Goal: Task Accomplishment & Management: Manage account settings

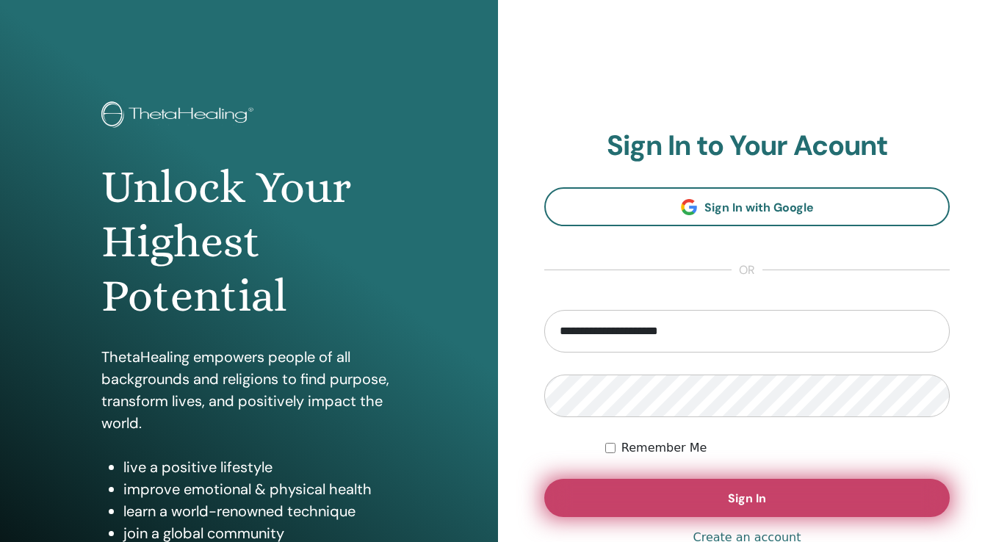
type input "**********"
click at [785, 501] on button "Sign In" at bounding box center [747, 498] width 406 height 38
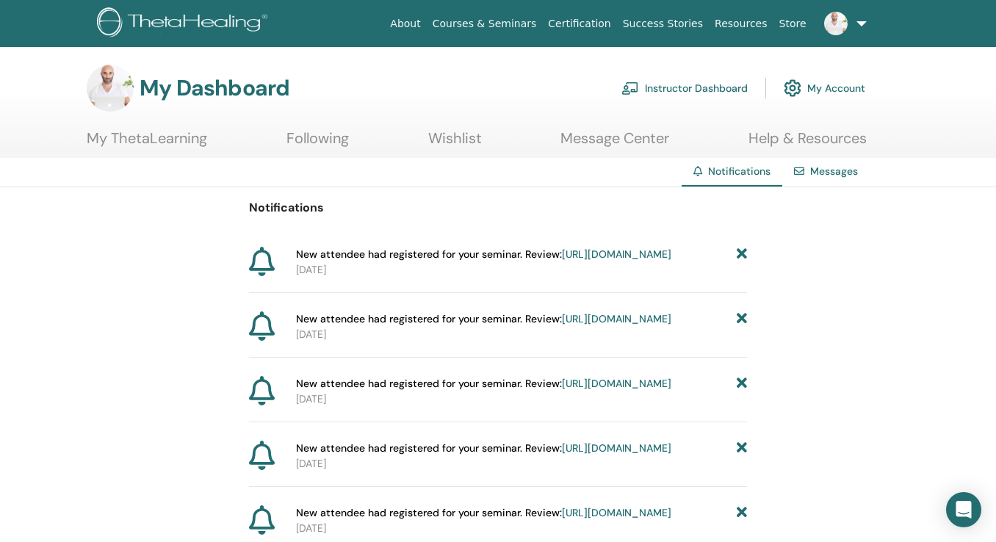
click at [702, 81] on link "Instructor Dashboard" at bounding box center [685, 88] width 126 height 32
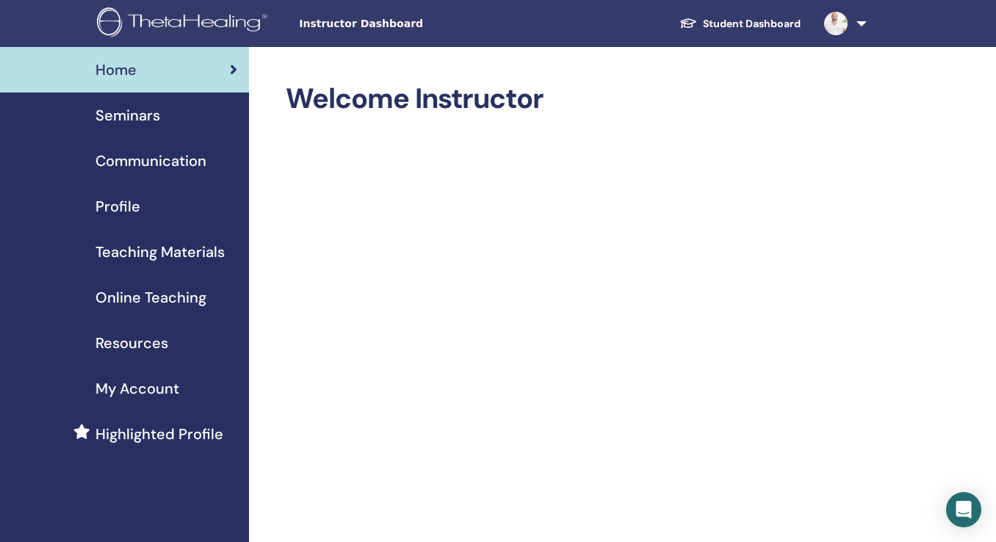
click at [126, 114] on span "Seminars" at bounding box center [128, 115] width 65 height 22
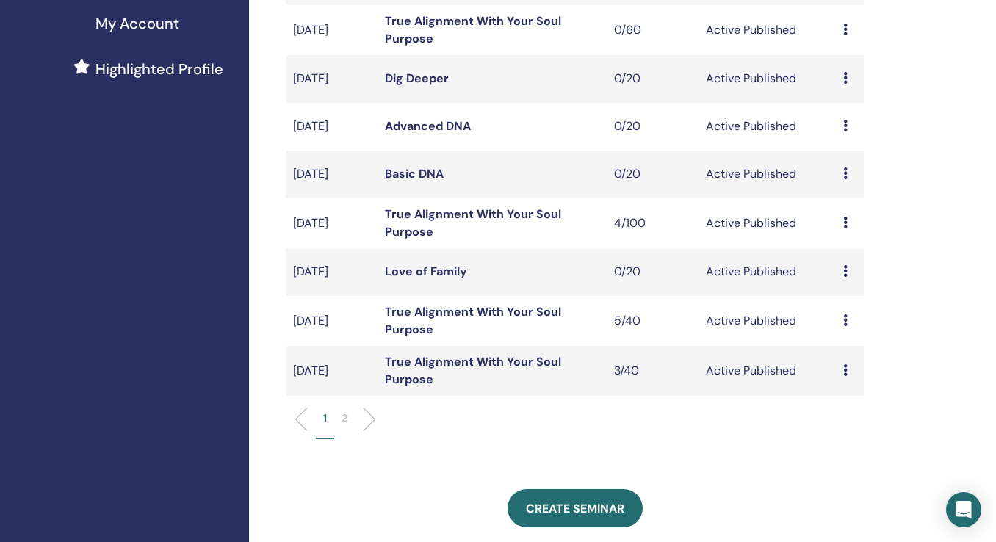
scroll to position [369, 0]
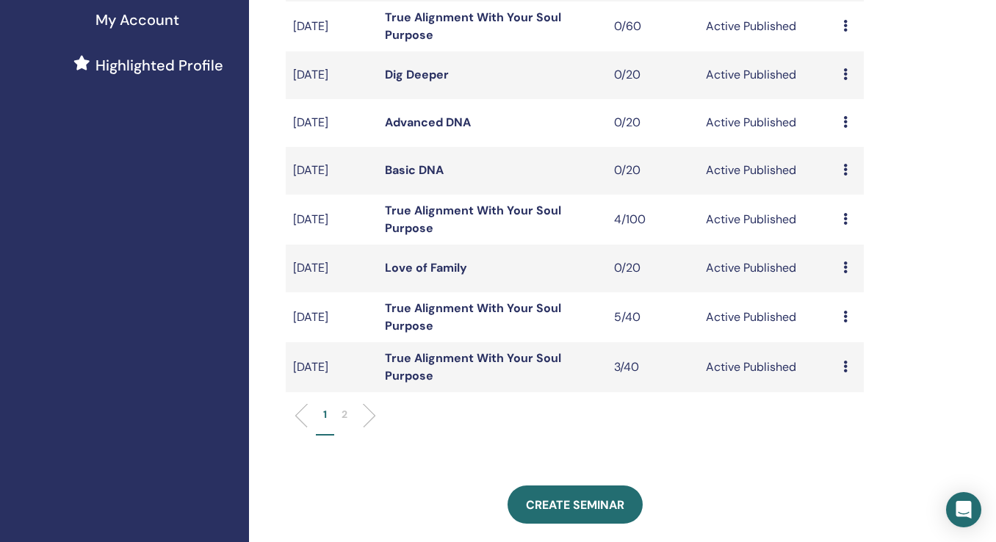
click at [415, 361] on link "True Alignment With Your Soul Purpose" at bounding box center [473, 366] width 176 height 33
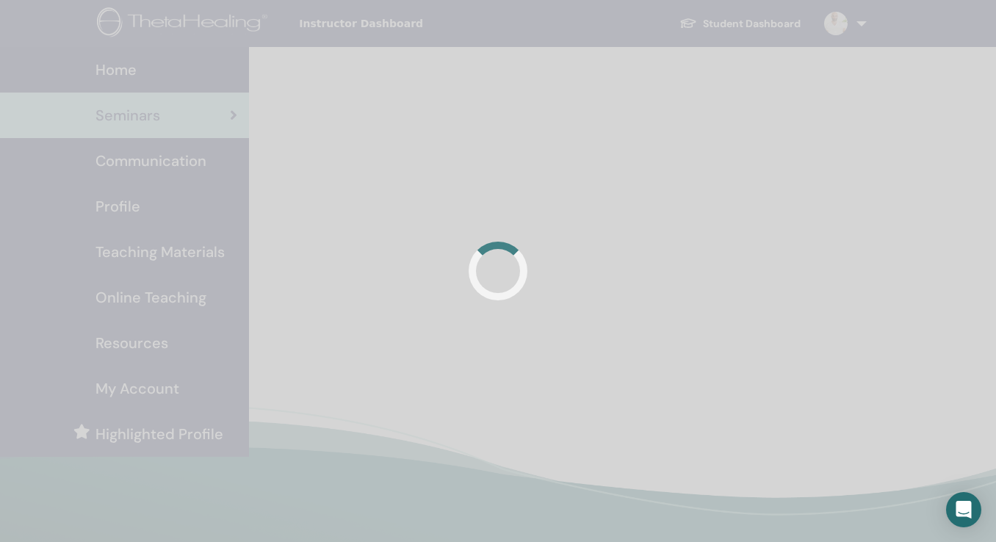
scroll to position [350, 0]
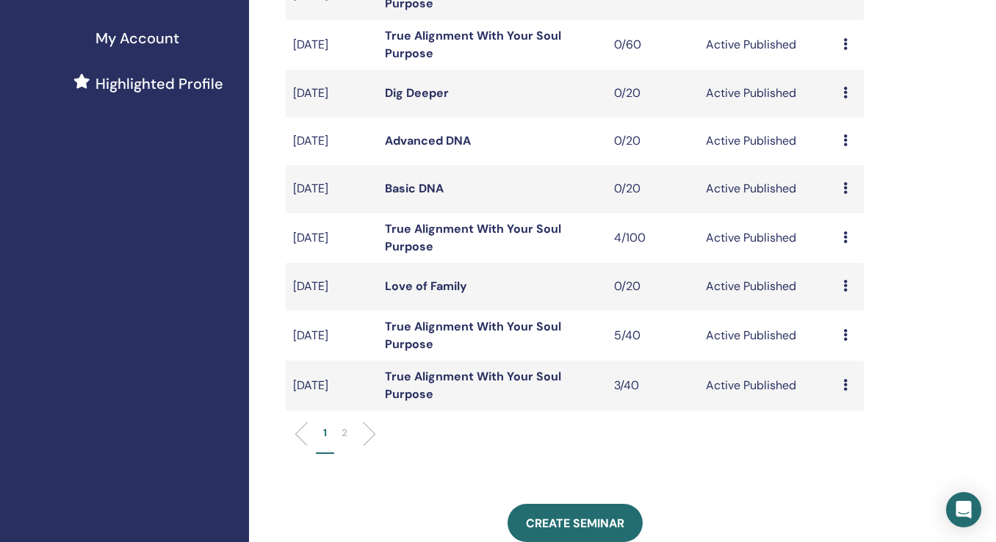
click at [475, 323] on link "True Alignment With Your Soul Purpose" at bounding box center [473, 335] width 176 height 33
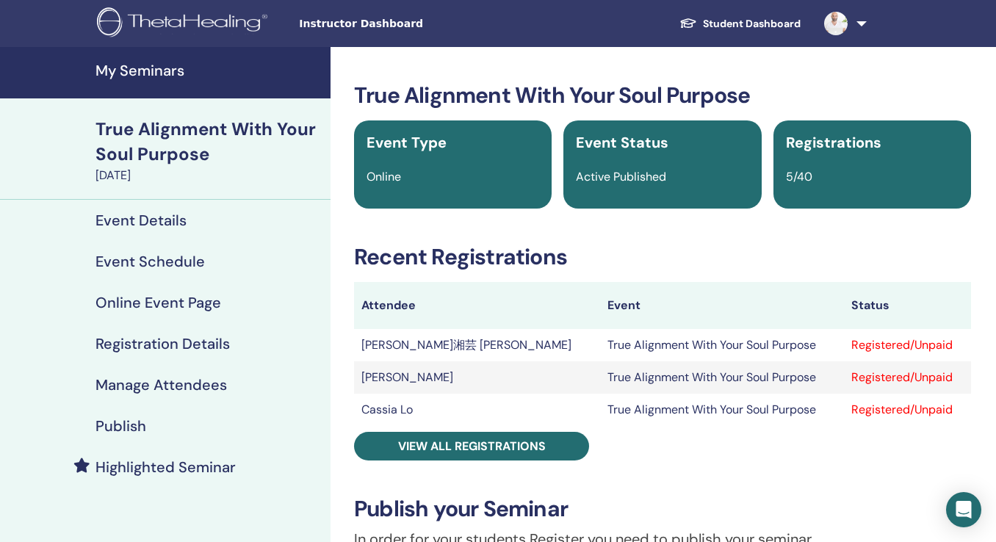
scroll to position [2, 0]
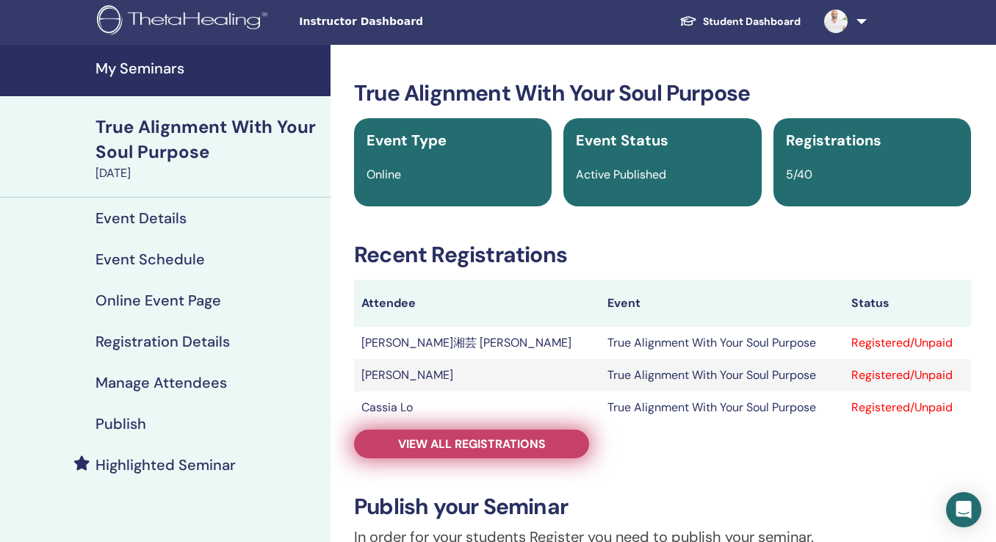
click at [507, 444] on span "View all registrations" at bounding box center [472, 443] width 148 height 15
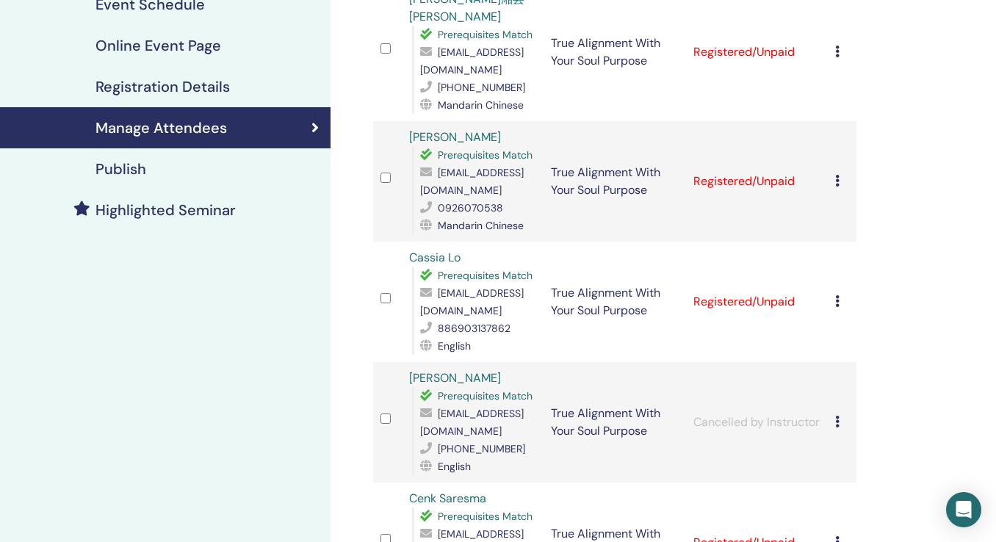
scroll to position [269, 0]
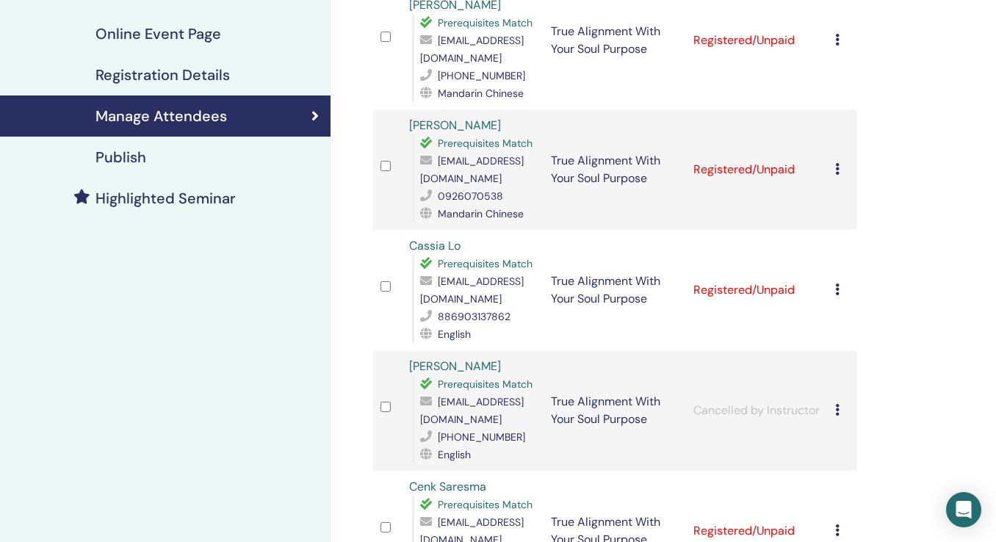
click at [840, 525] on icon at bounding box center [837, 531] width 4 height 12
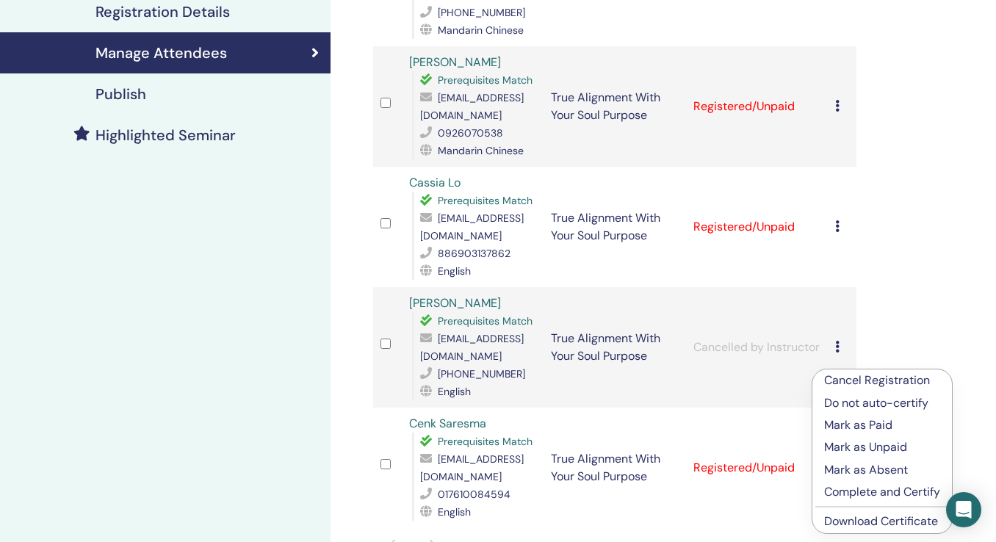
scroll to position [341, 0]
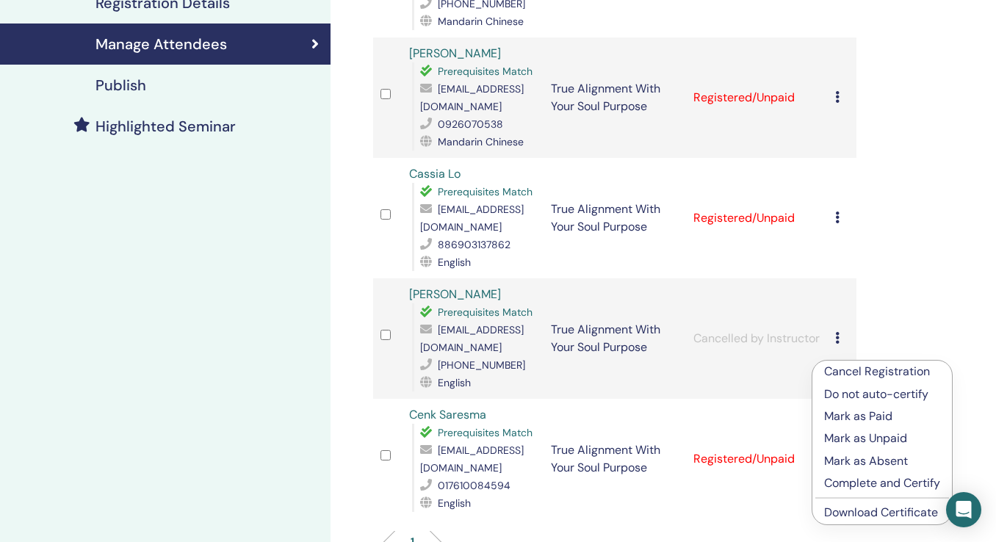
click at [841, 460] on p "Mark as Absent" at bounding box center [882, 462] width 116 height 18
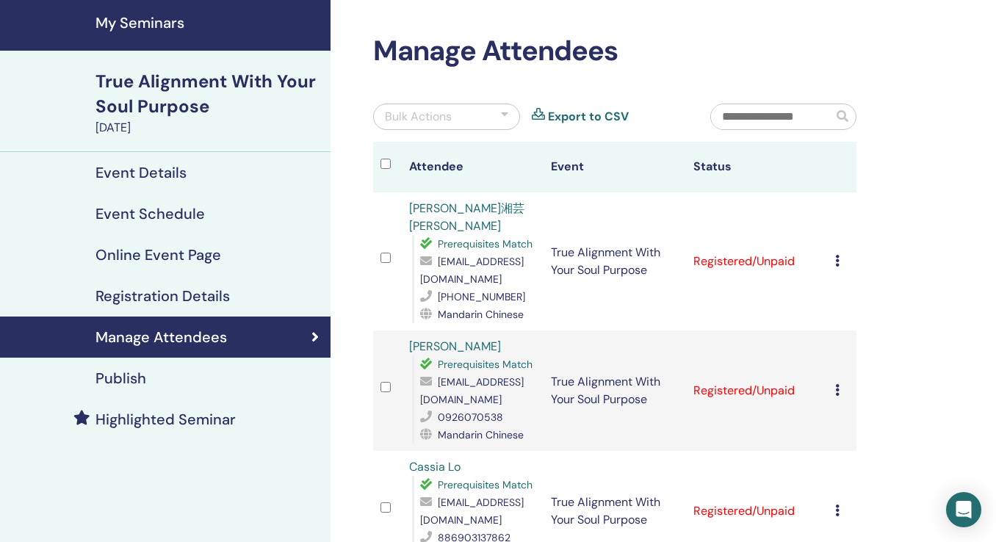
scroll to position [43, 0]
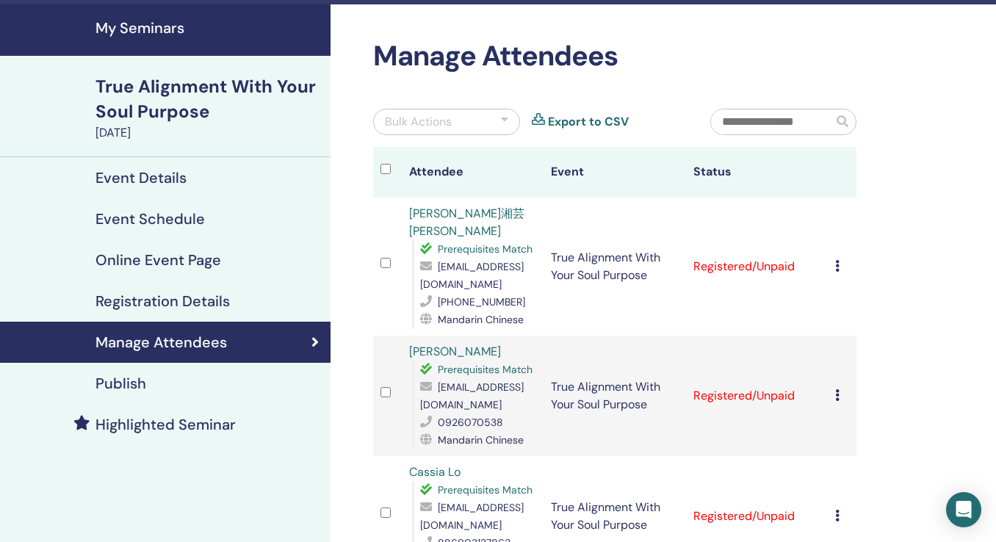
click at [142, 103] on div "True Alignment With Your Soul Purpose" at bounding box center [209, 99] width 226 height 50
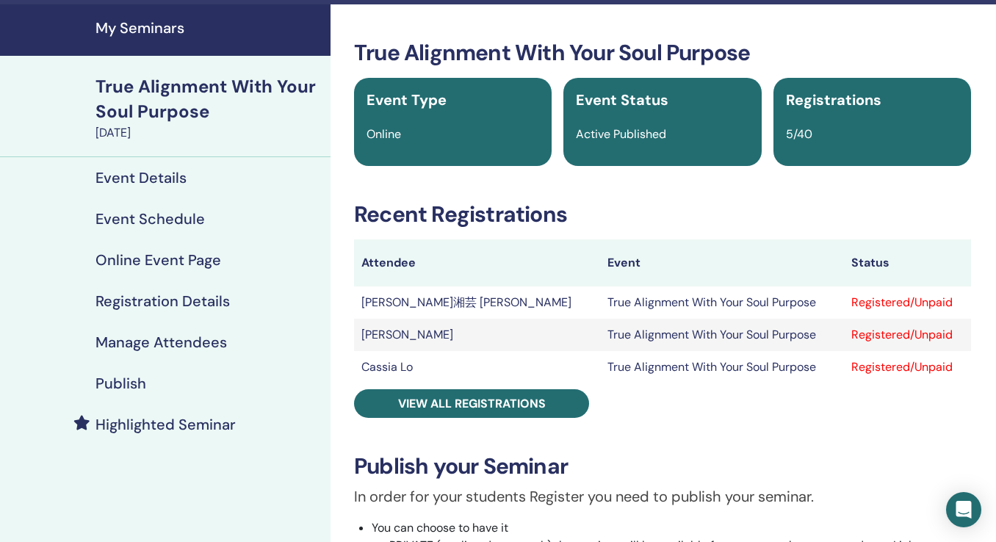
click at [160, 29] on h4 "My Seminars" at bounding box center [209, 28] width 226 height 18
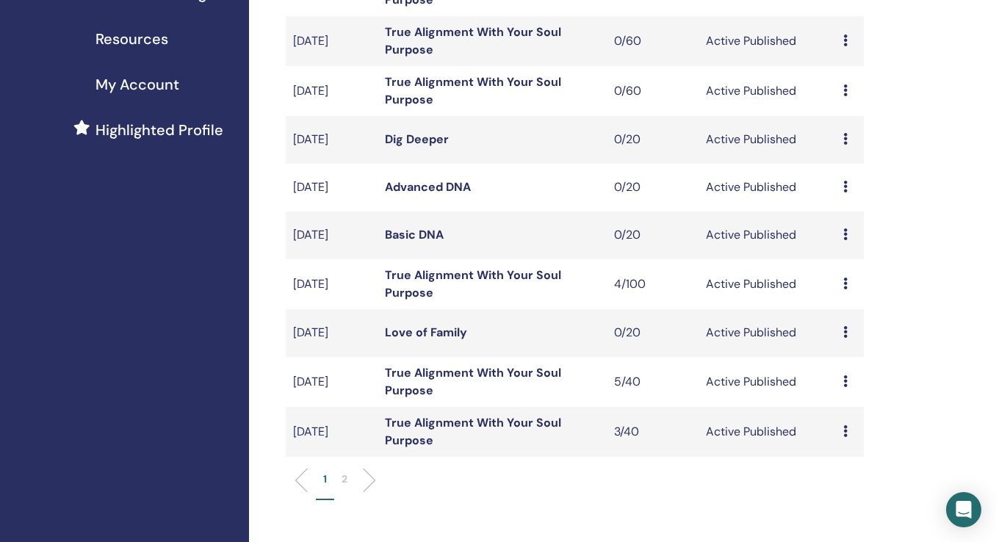
scroll to position [330, 0]
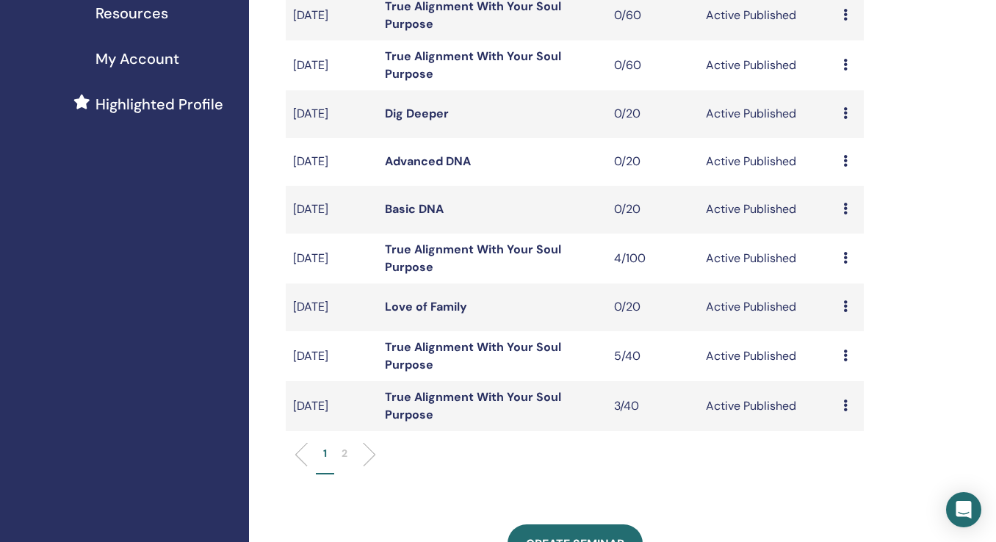
click at [424, 341] on link "True Alignment With Your Soul Purpose" at bounding box center [473, 355] width 176 height 33
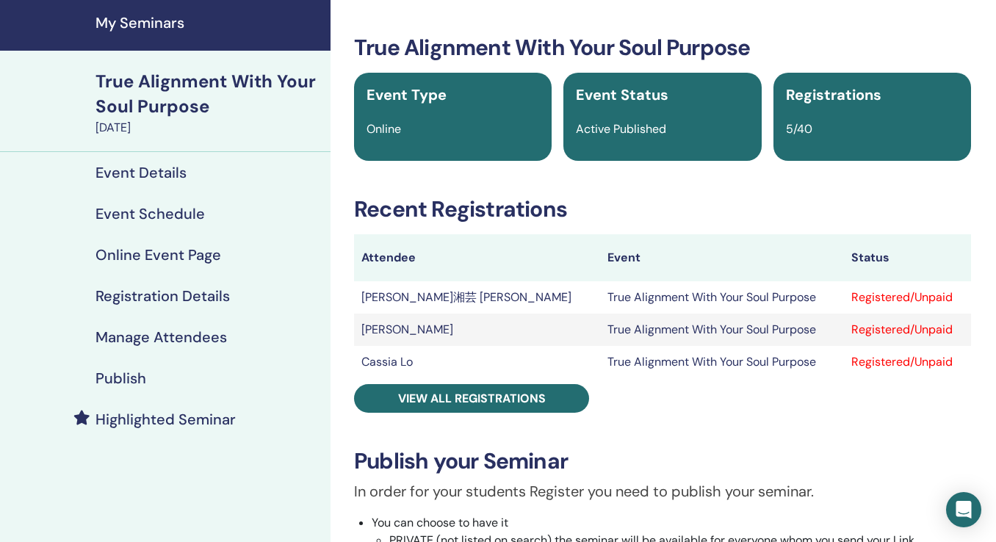
scroll to position [47, 0]
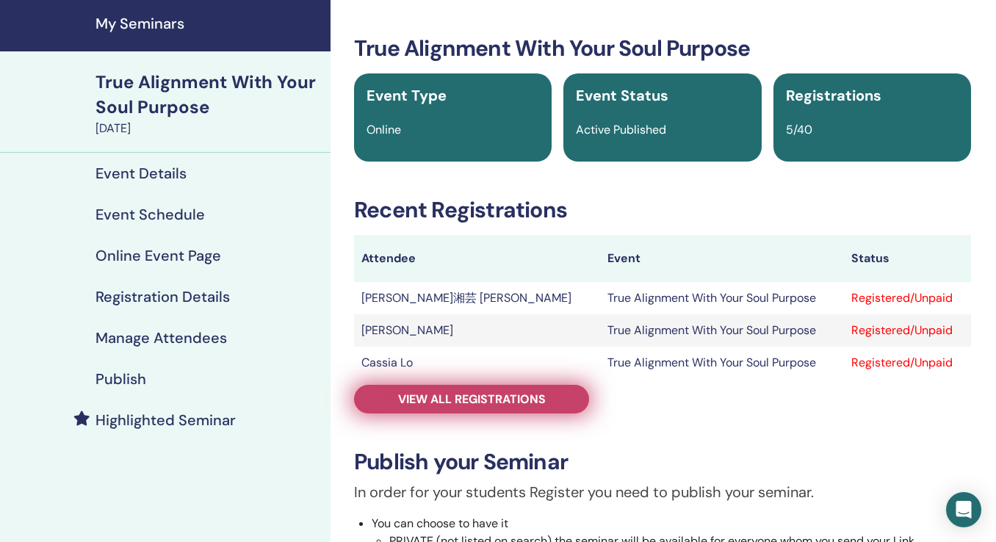
click at [431, 405] on span "View all registrations" at bounding box center [472, 399] width 148 height 15
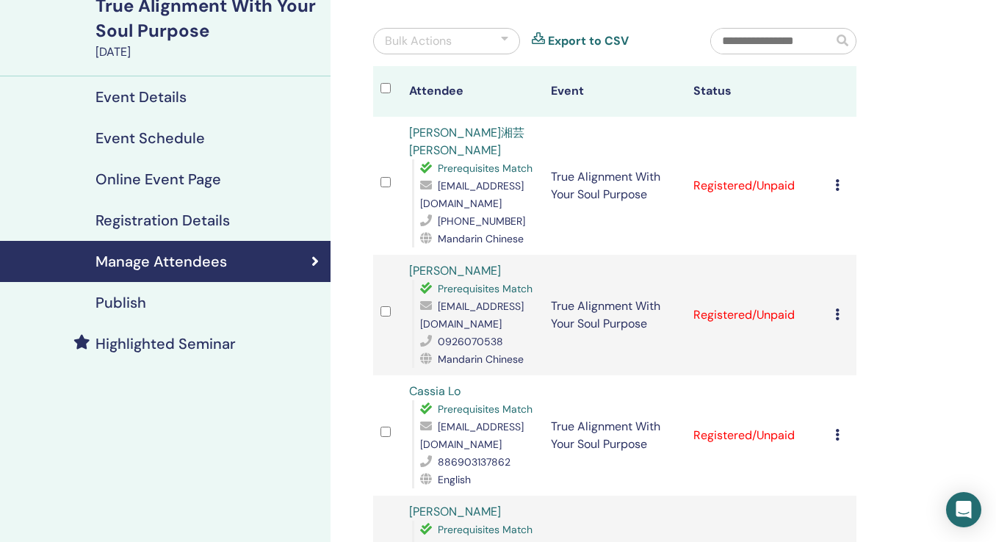
scroll to position [60, 0]
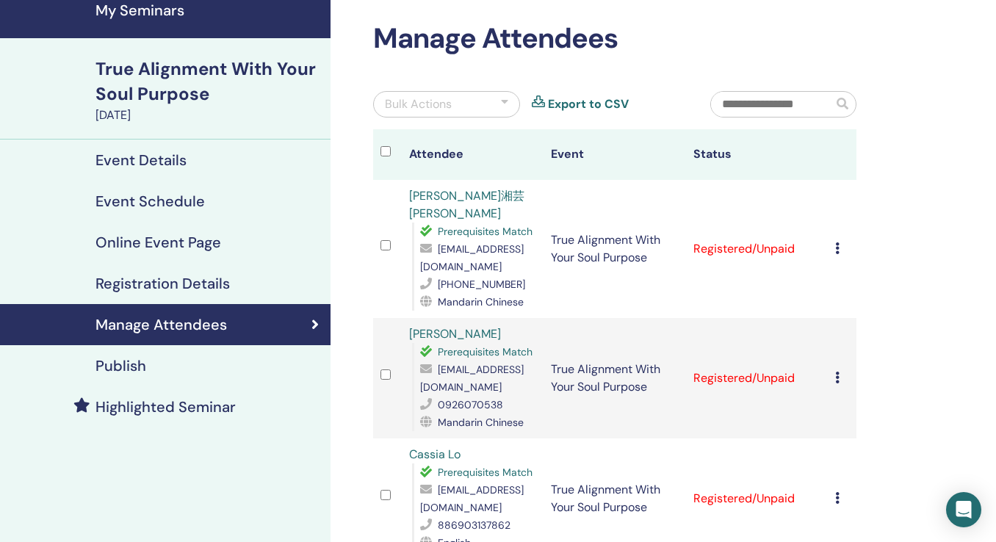
click at [149, 64] on div "True Alignment With Your Soul Purpose" at bounding box center [209, 82] width 226 height 50
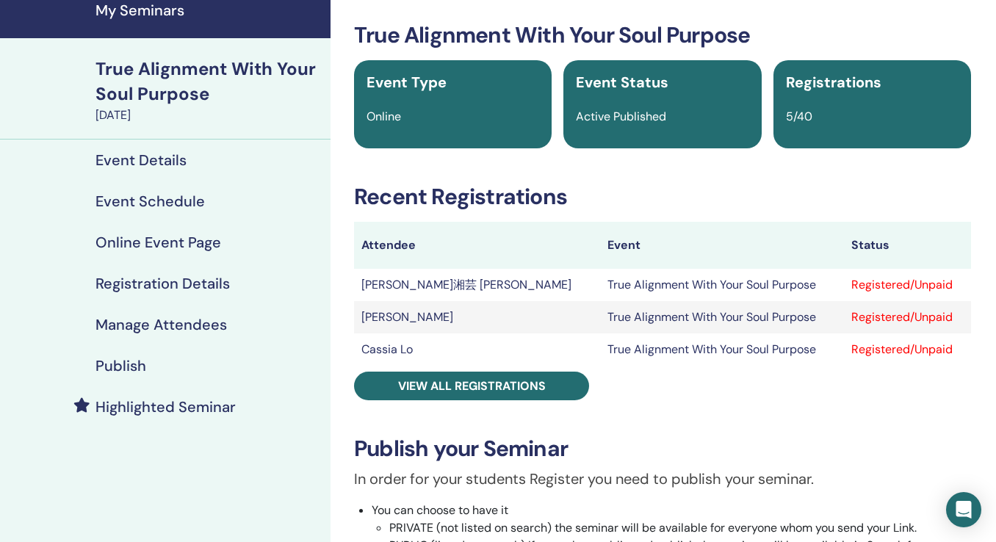
click at [162, 5] on h4 "My Seminars" at bounding box center [209, 10] width 226 height 18
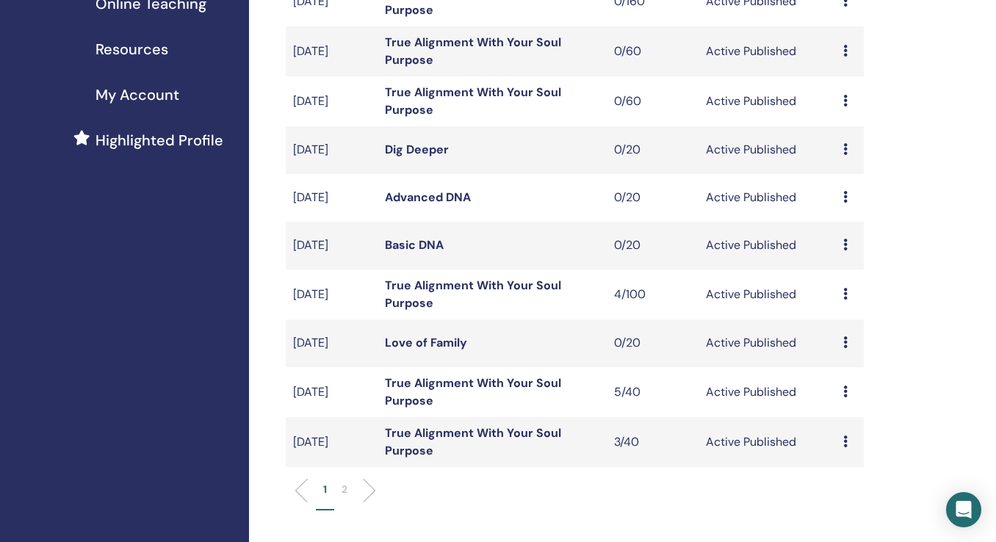
scroll to position [298, 0]
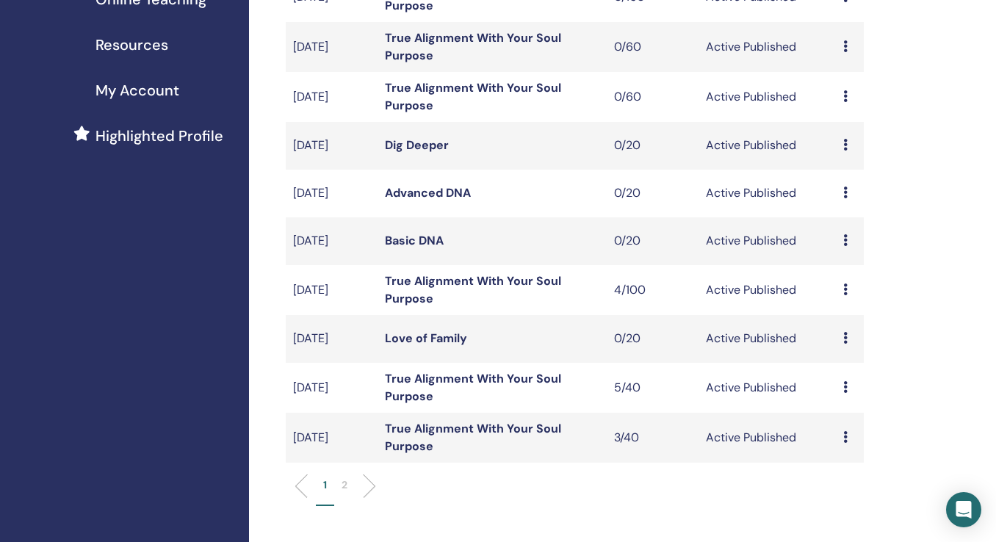
click at [445, 427] on link "True Alignment With Your Soul Purpose" at bounding box center [473, 437] width 176 height 33
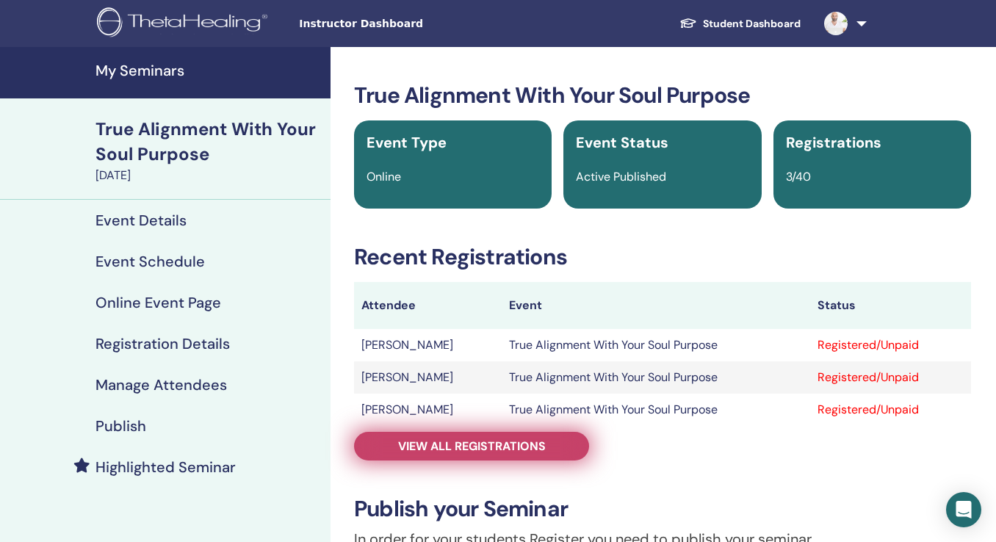
click at [482, 442] on span "View all registrations" at bounding box center [472, 446] width 148 height 15
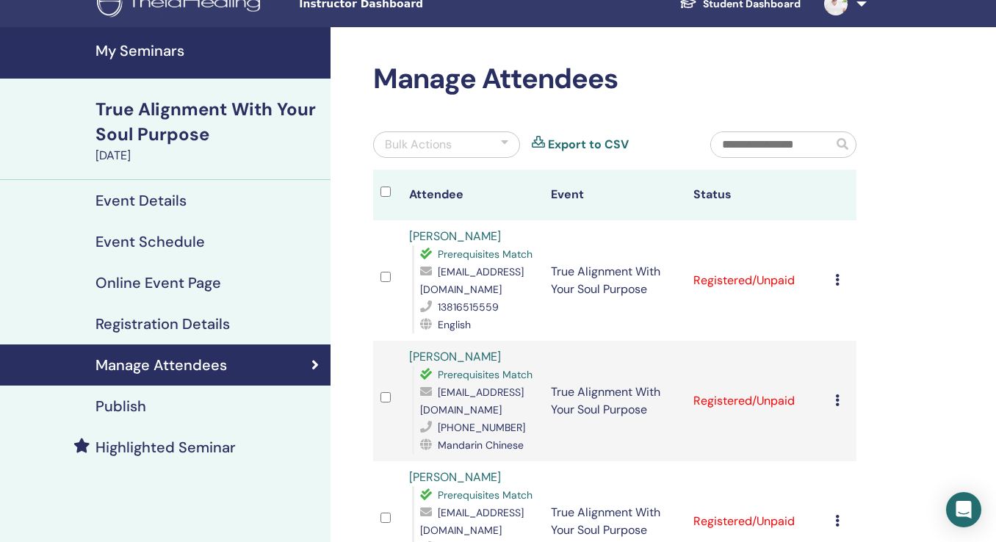
scroll to position [13, 0]
